Goal: Task Accomplishment & Management: Use online tool/utility

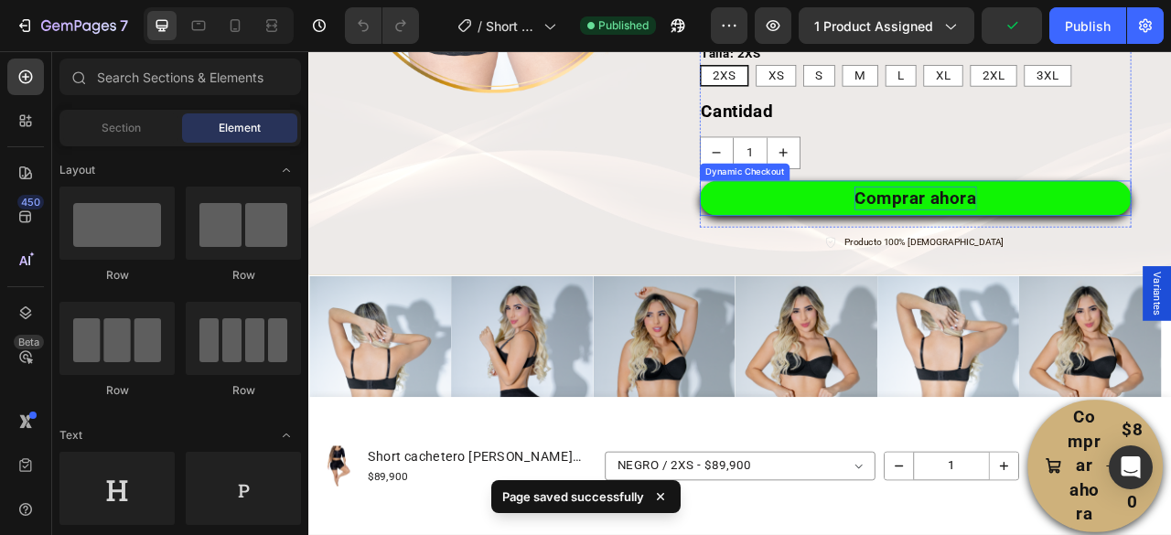
scroll to position [457, 0]
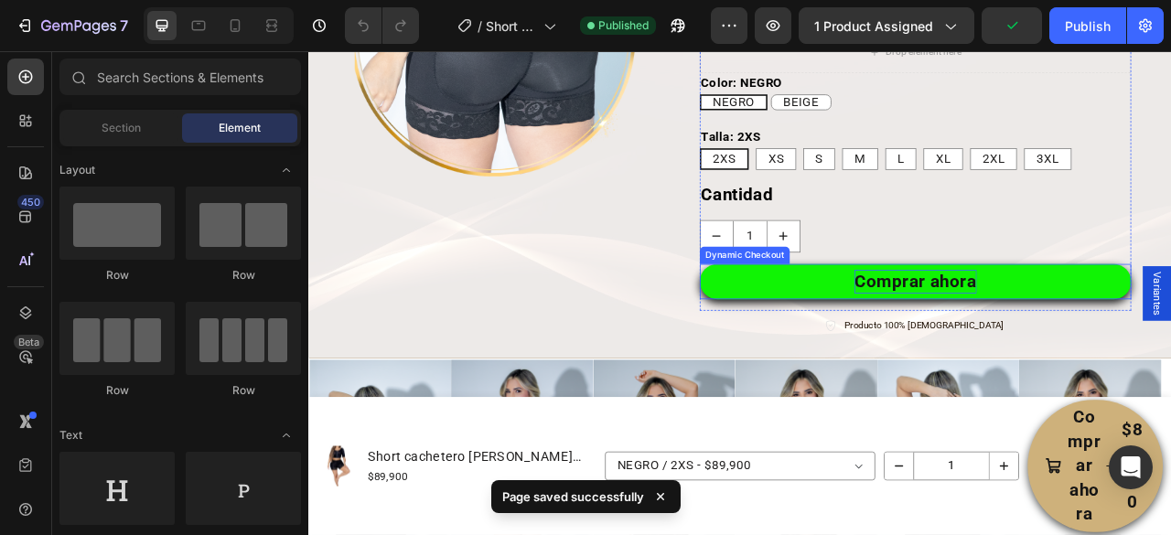
click at [1037, 334] on div "Comprar ahora" at bounding box center [1079, 344] width 155 height 31
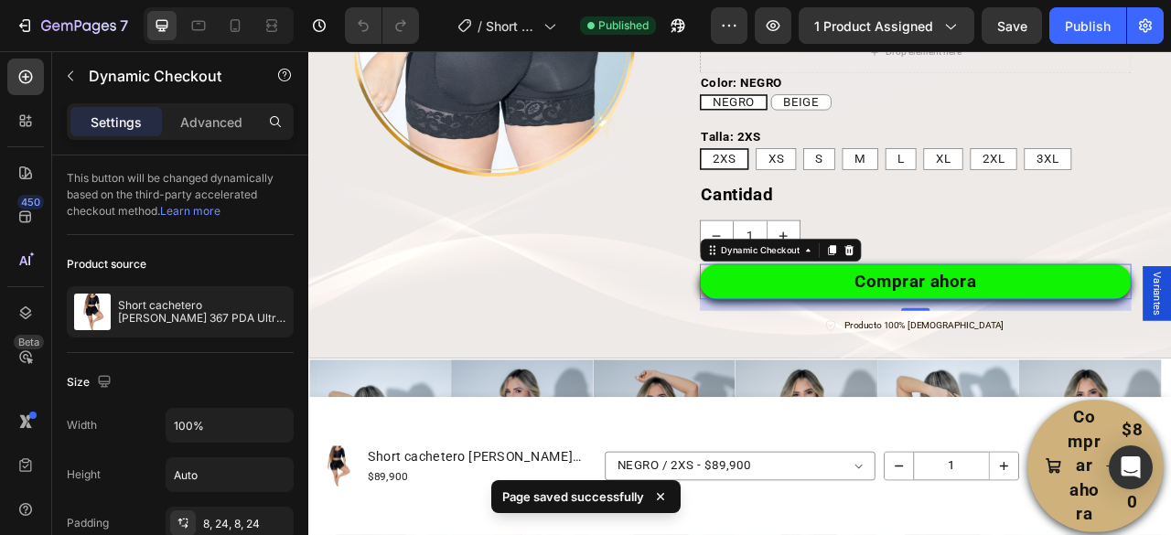
click at [1170, 341] on button "Comprar ahora" at bounding box center [1080, 345] width 549 height 46
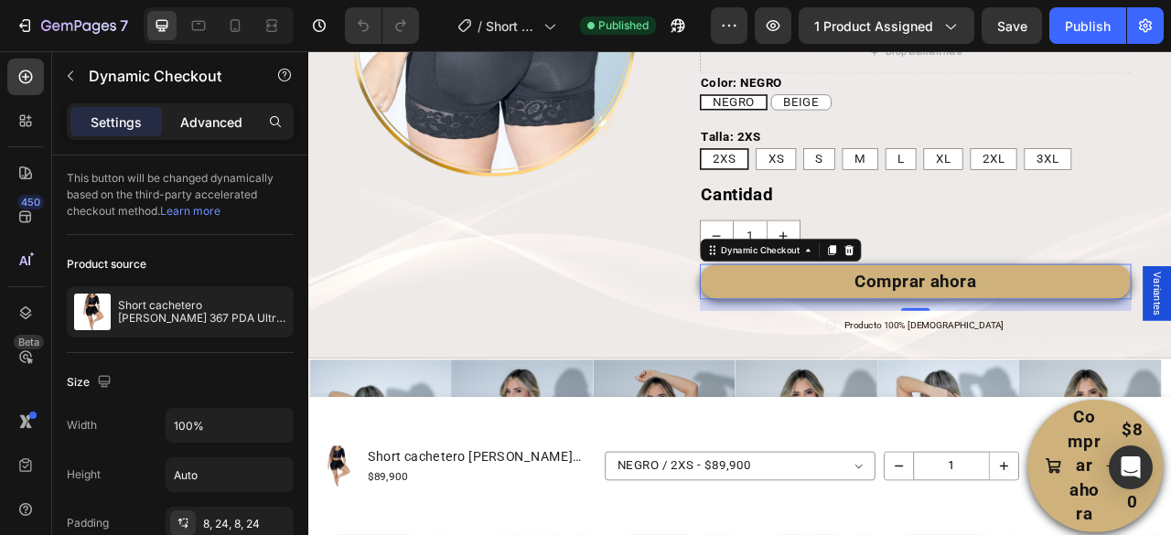
click at [225, 129] on p "Advanced" at bounding box center [211, 121] width 62 height 19
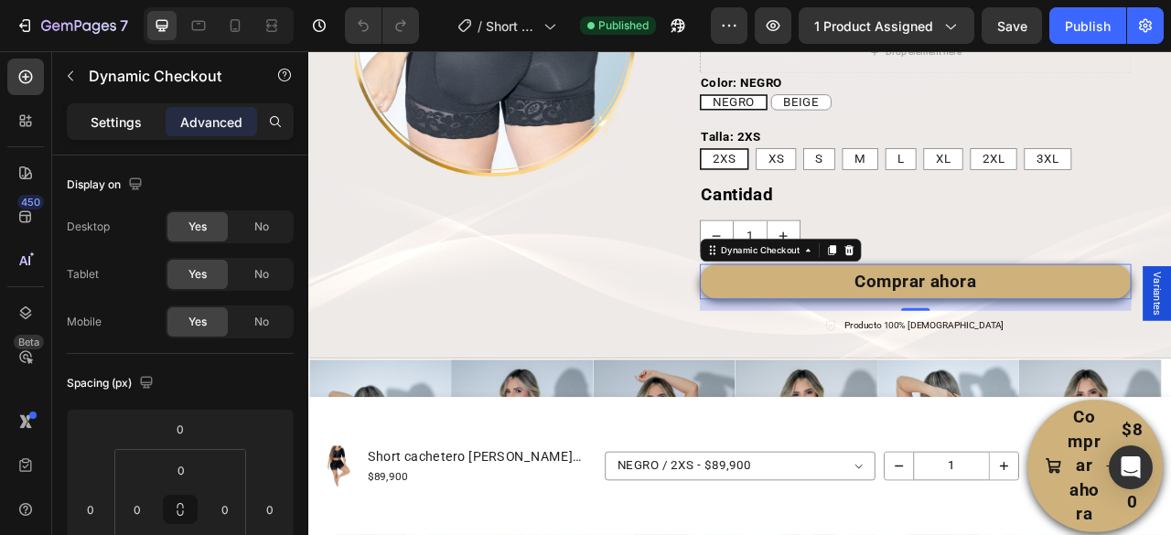
click at [70, 112] on div "Settings" at bounding box center [115, 121] width 91 height 29
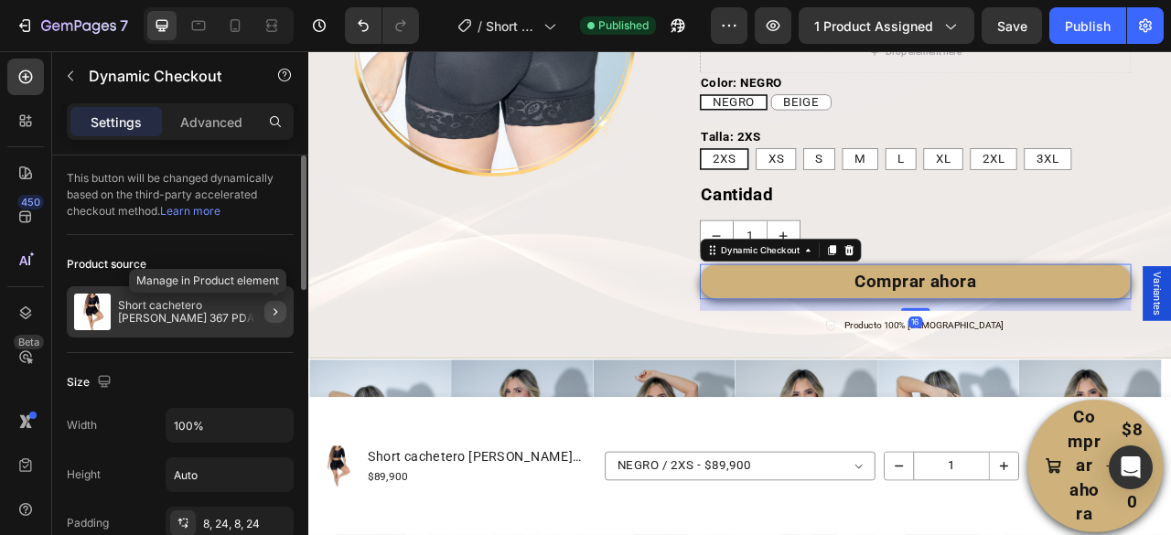
click at [284, 309] on button "button" at bounding box center [275, 312] width 22 height 22
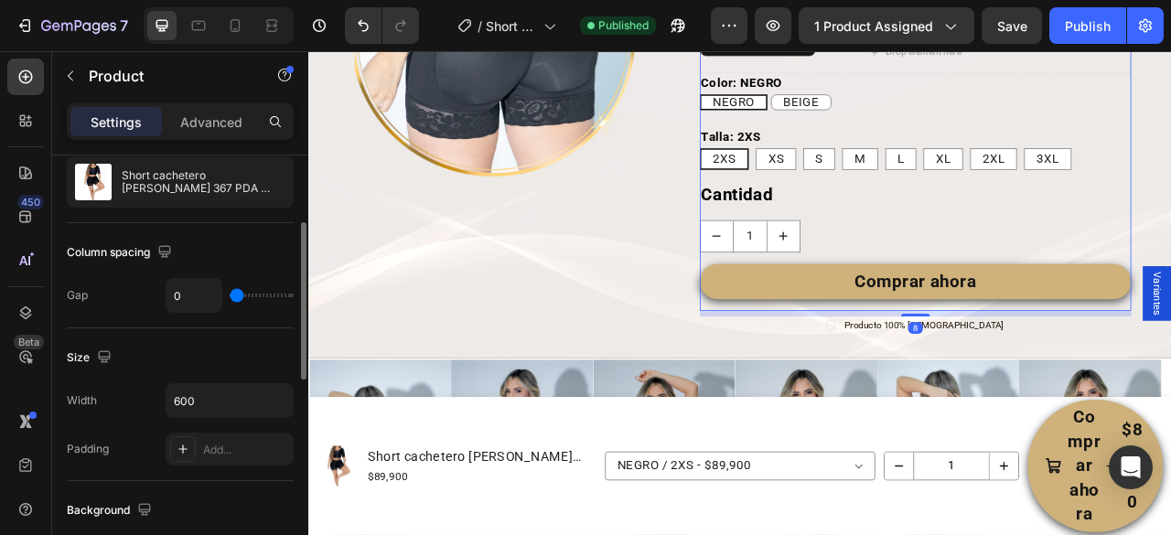
scroll to position [274, 0]
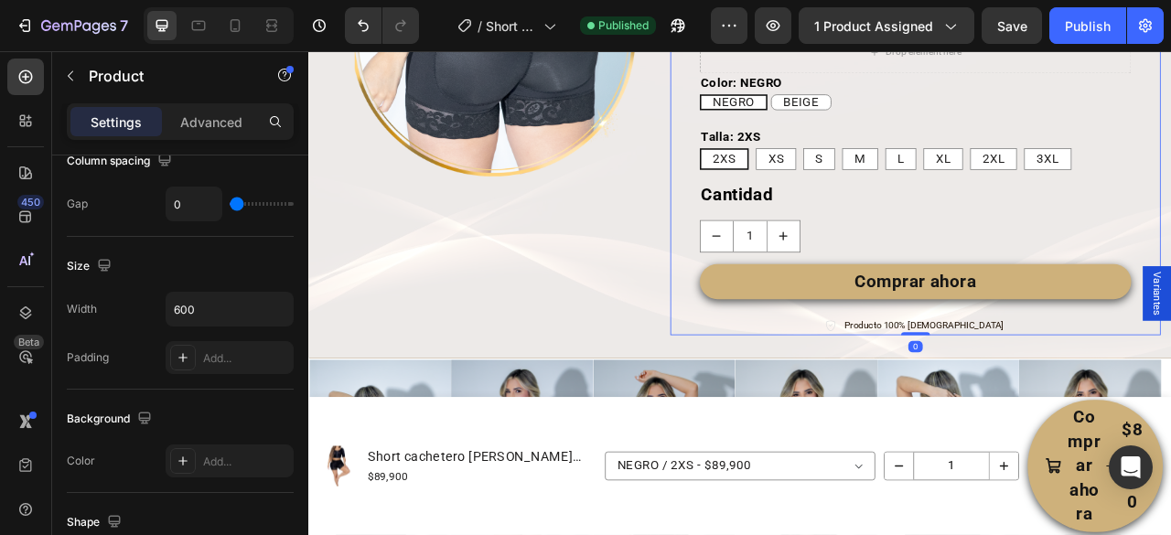
click at [769, 340] on div "Image SHORT LEVANTA COLA Heading Define, Moldea y Realza tu Figura al Máximo Te…" at bounding box center [1080, 84] width 625 height 658
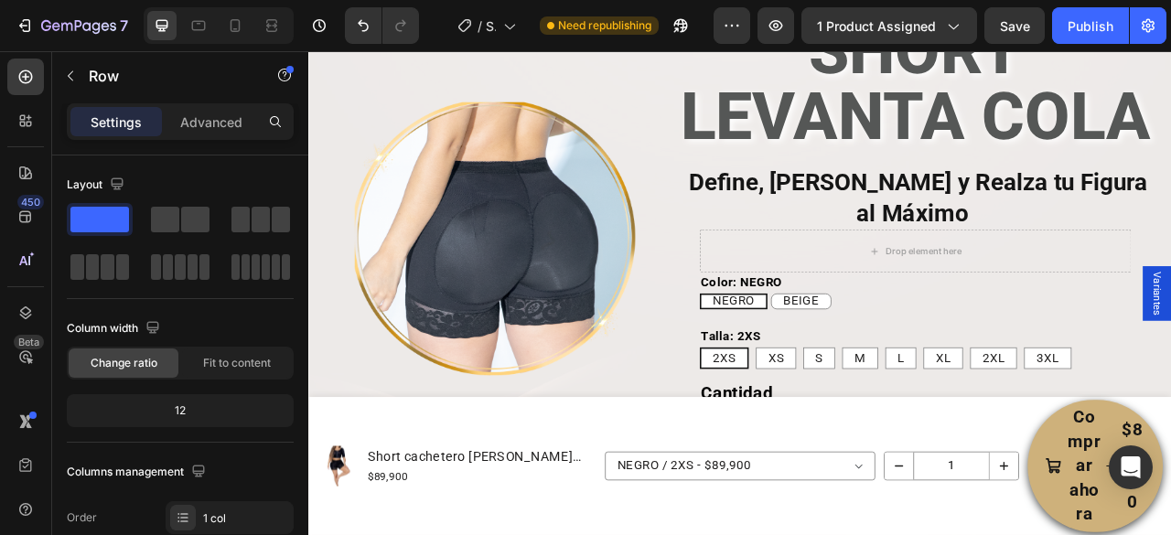
scroll to position [190, 0]
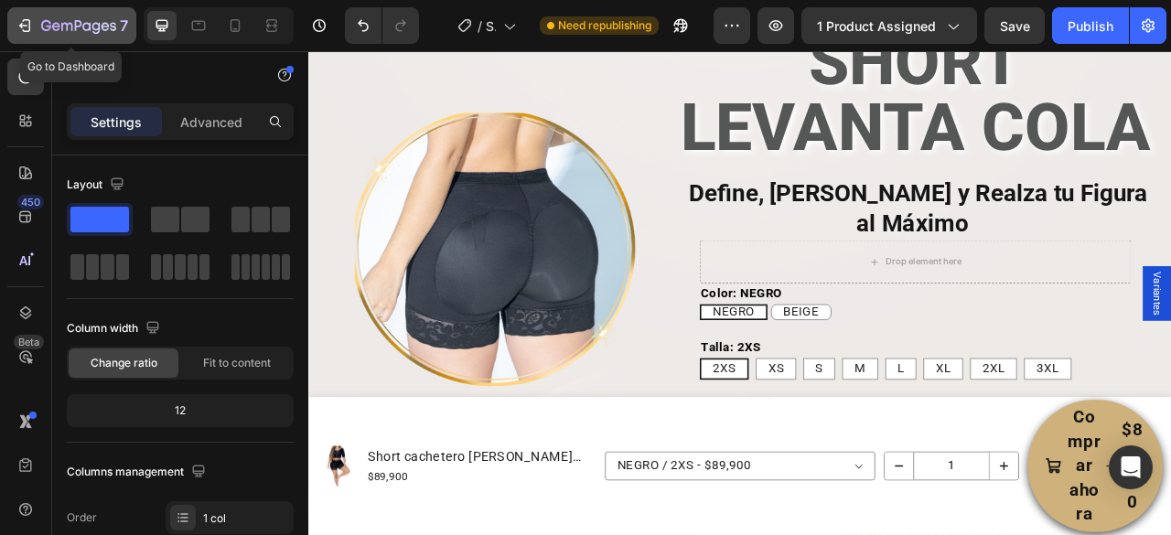
click at [25, 19] on icon "button" at bounding box center [25, 25] width 18 height 18
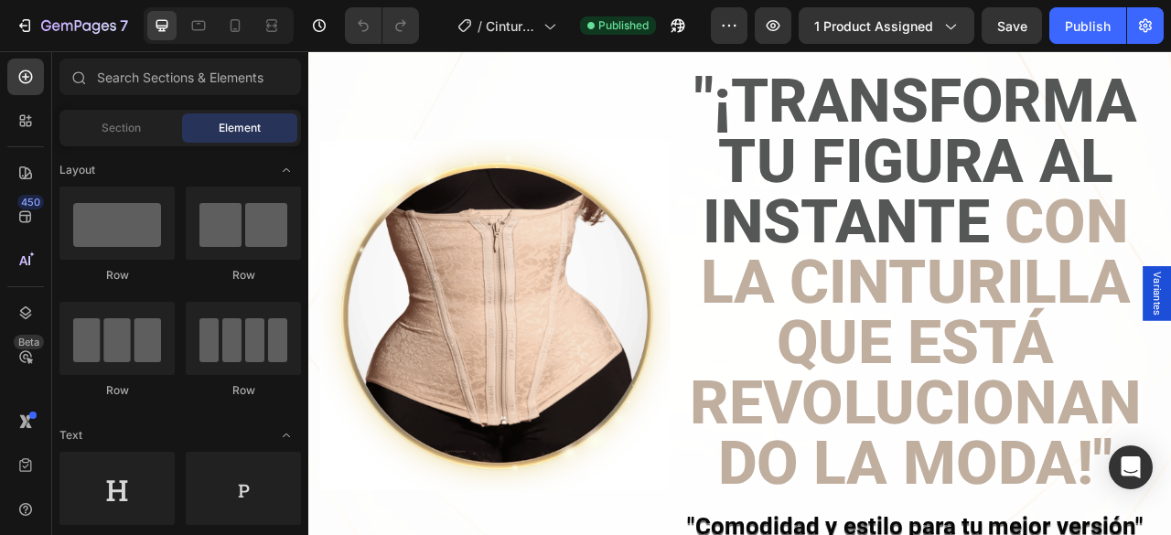
scroll to position [457, 0]
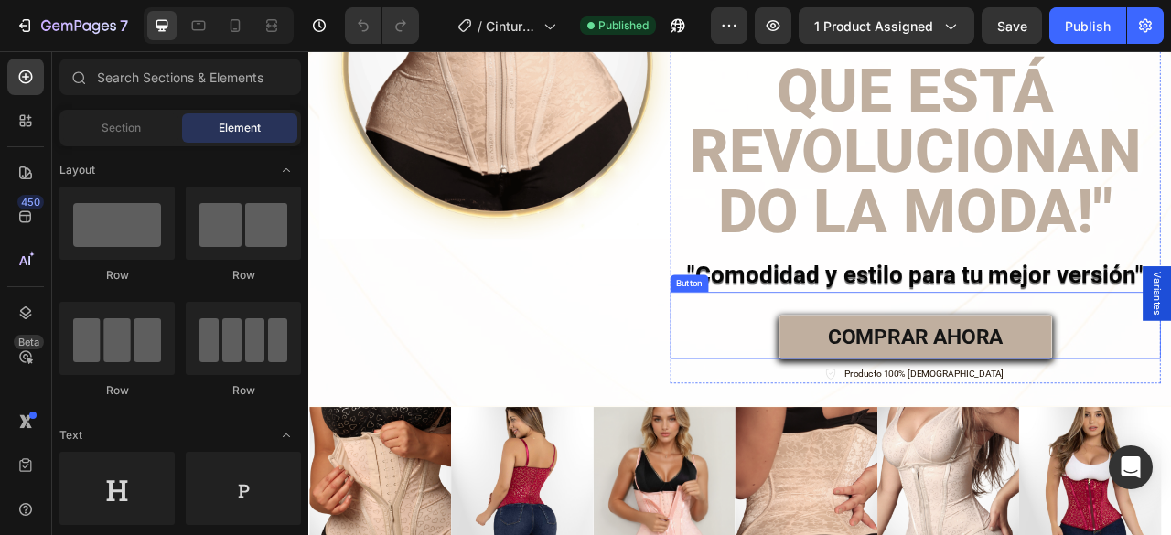
click at [905, 420] on button "COMPRAR AHORA" at bounding box center [1079, 415] width 348 height 57
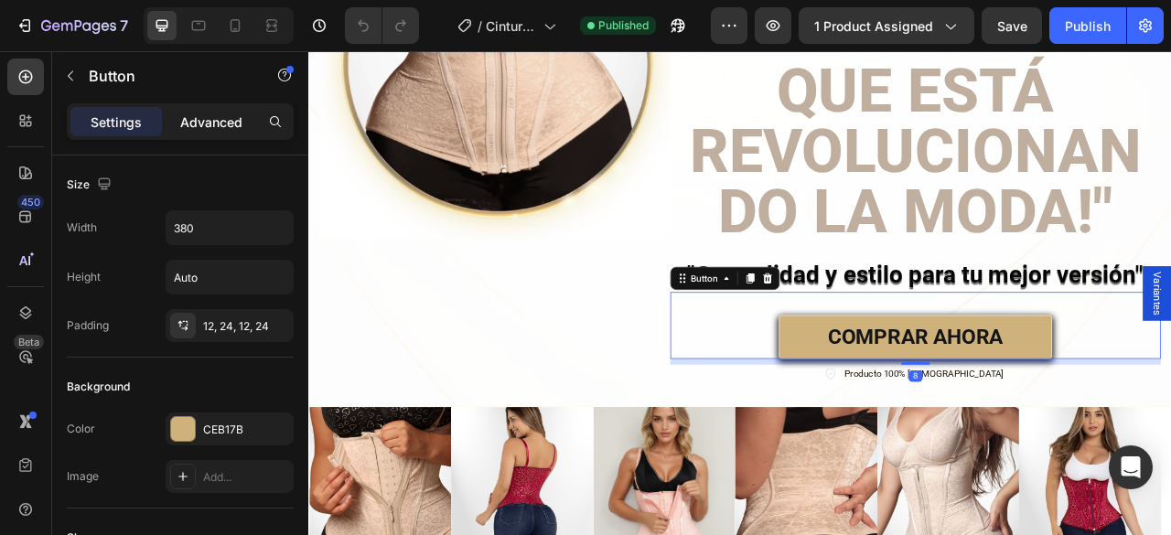
click at [220, 114] on p "Advanced" at bounding box center [211, 121] width 62 height 19
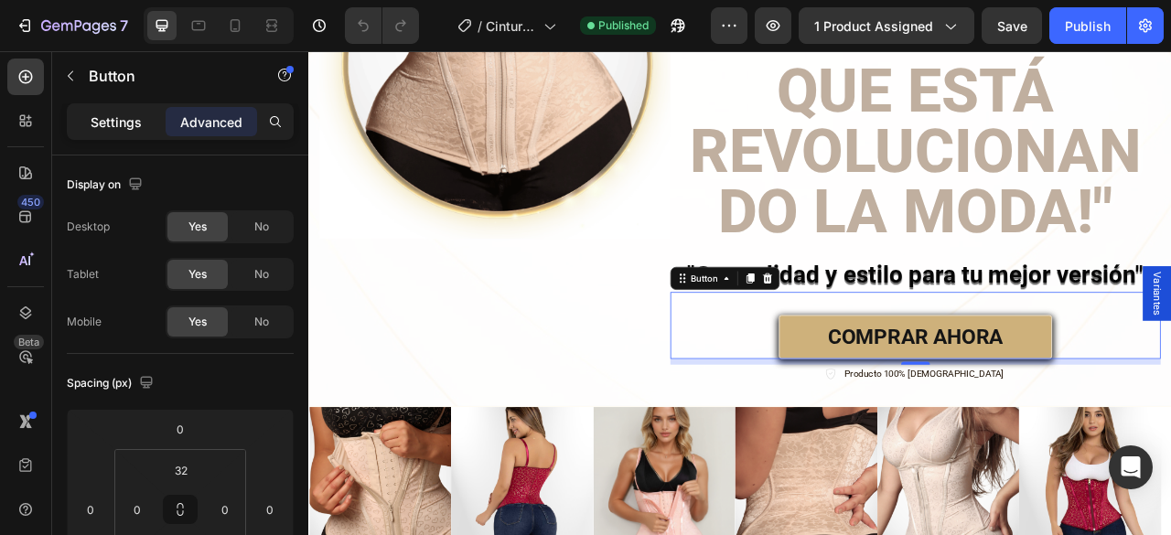
click at [142, 123] on div "Settings" at bounding box center [115, 121] width 91 height 29
